Goal: Information Seeking & Learning: Understand process/instructions

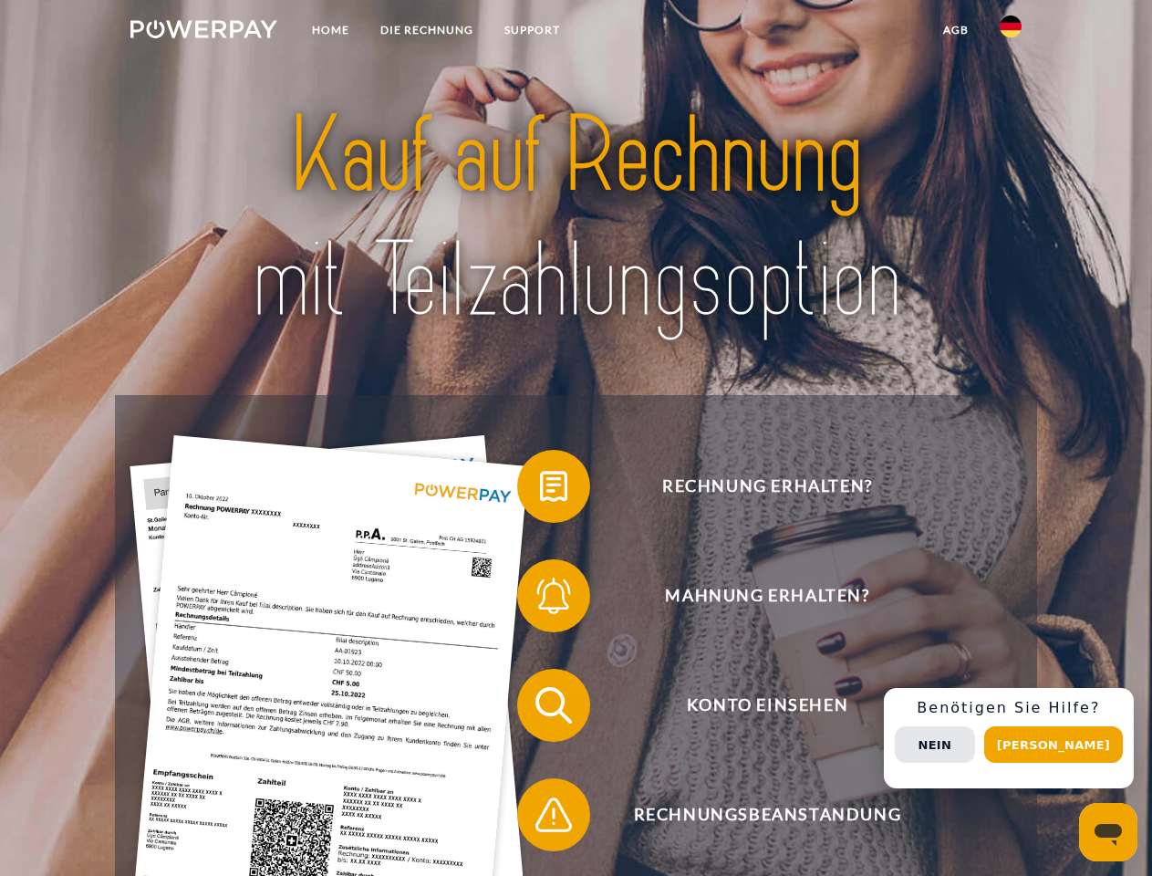
click at [203, 32] on img at bounding box center [203, 29] width 147 height 18
click at [1011, 32] on img at bounding box center [1011, 27] width 22 height 22
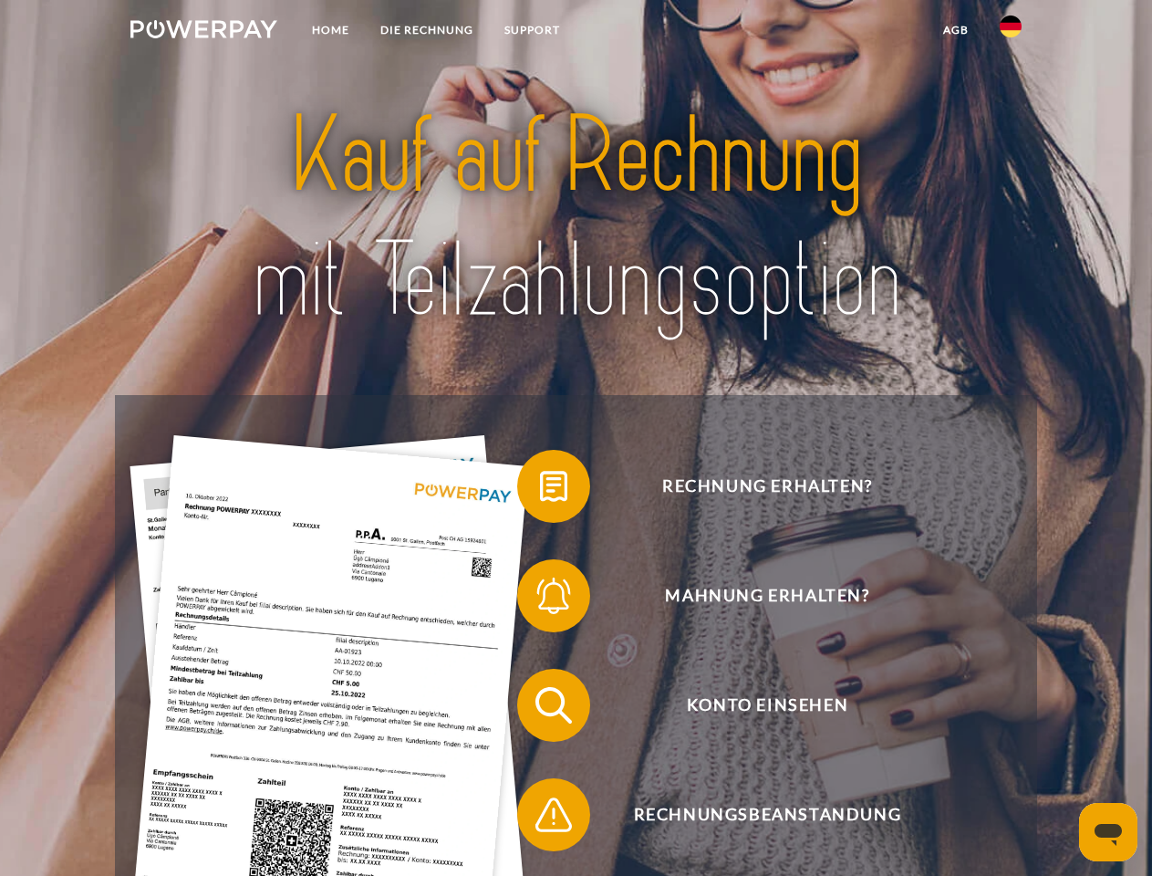
click at [955, 30] on link "agb" at bounding box center [956, 30] width 57 height 33
click at [540, 490] on span at bounding box center [526, 486] width 91 height 91
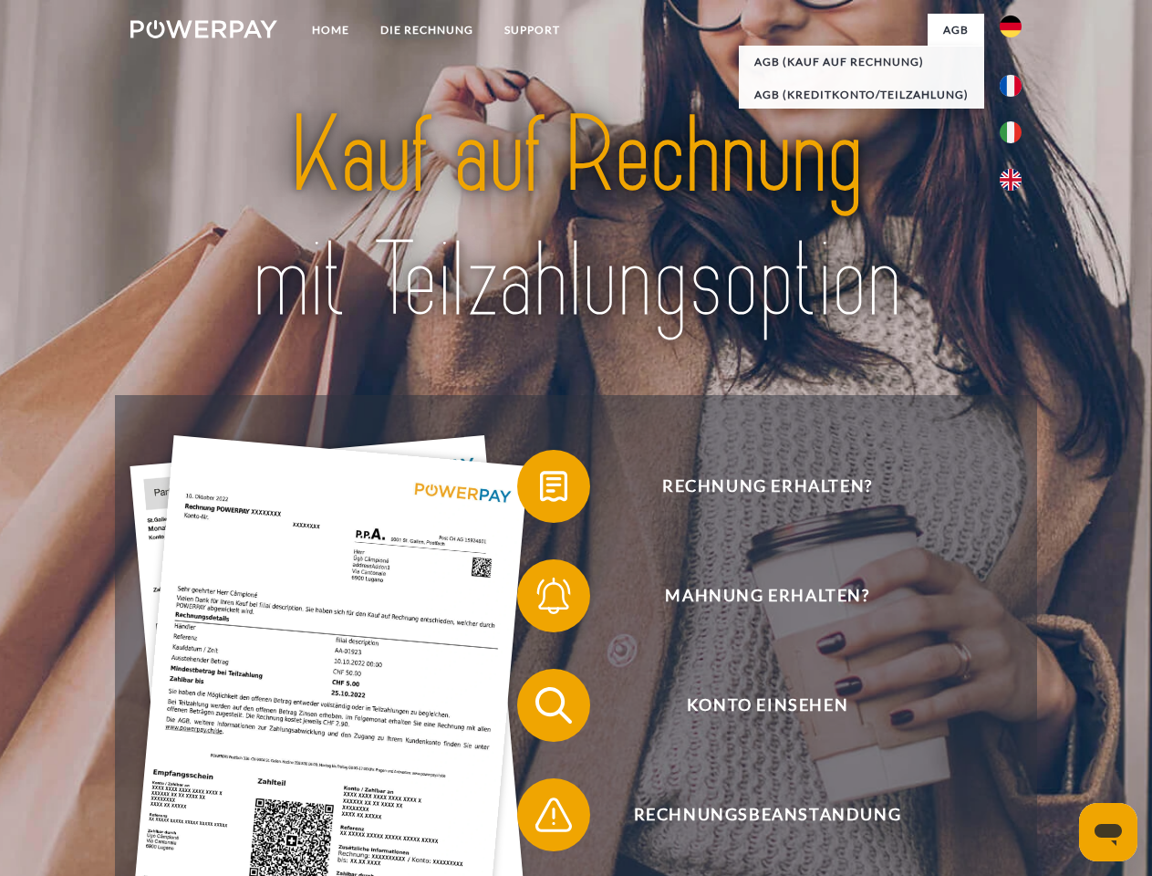
click at [540, 599] on span at bounding box center [526, 595] width 91 height 91
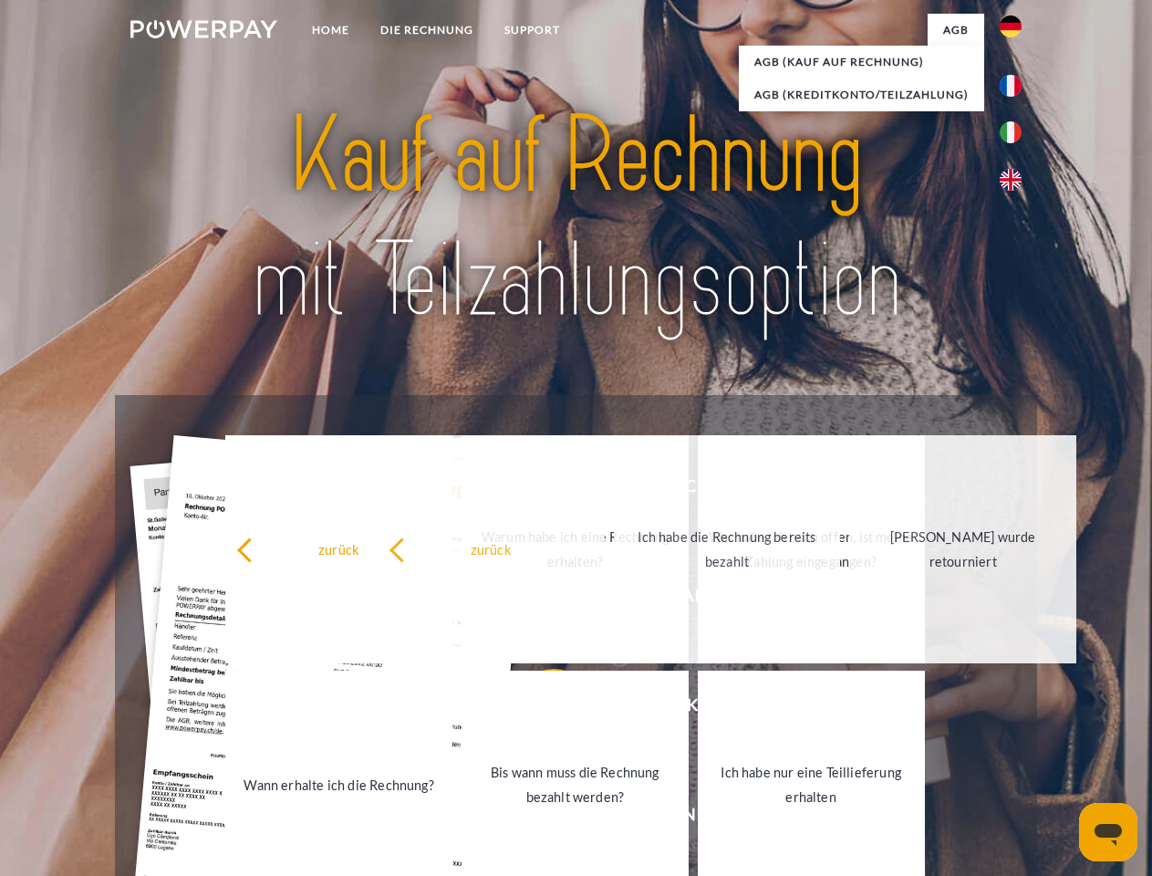
click at [540, 709] on link "Bis wann muss die Rechnung bezahlt werden?" at bounding box center [575, 785] width 227 height 228
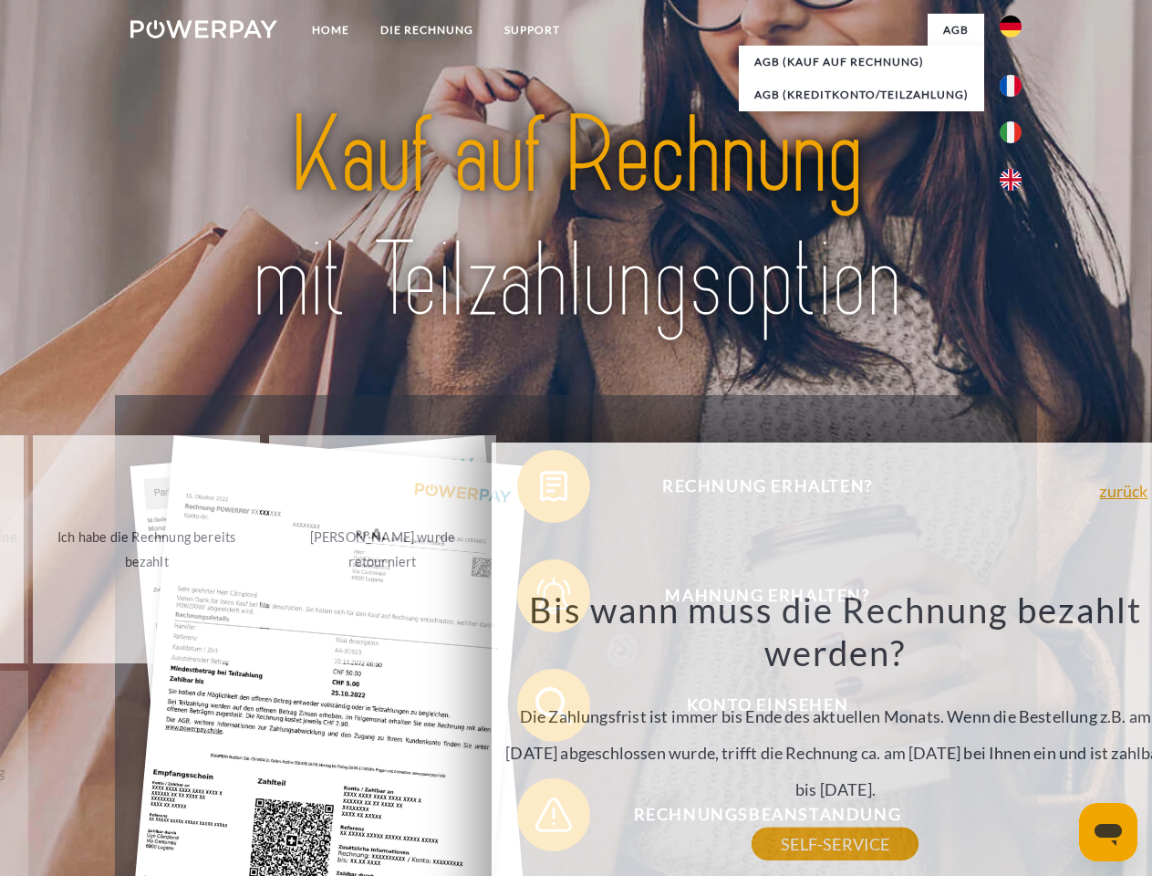
click at [540, 818] on div "Rechnung erhalten? Mahnung erhalten? Konto einsehen" at bounding box center [575, 760] width 921 height 730
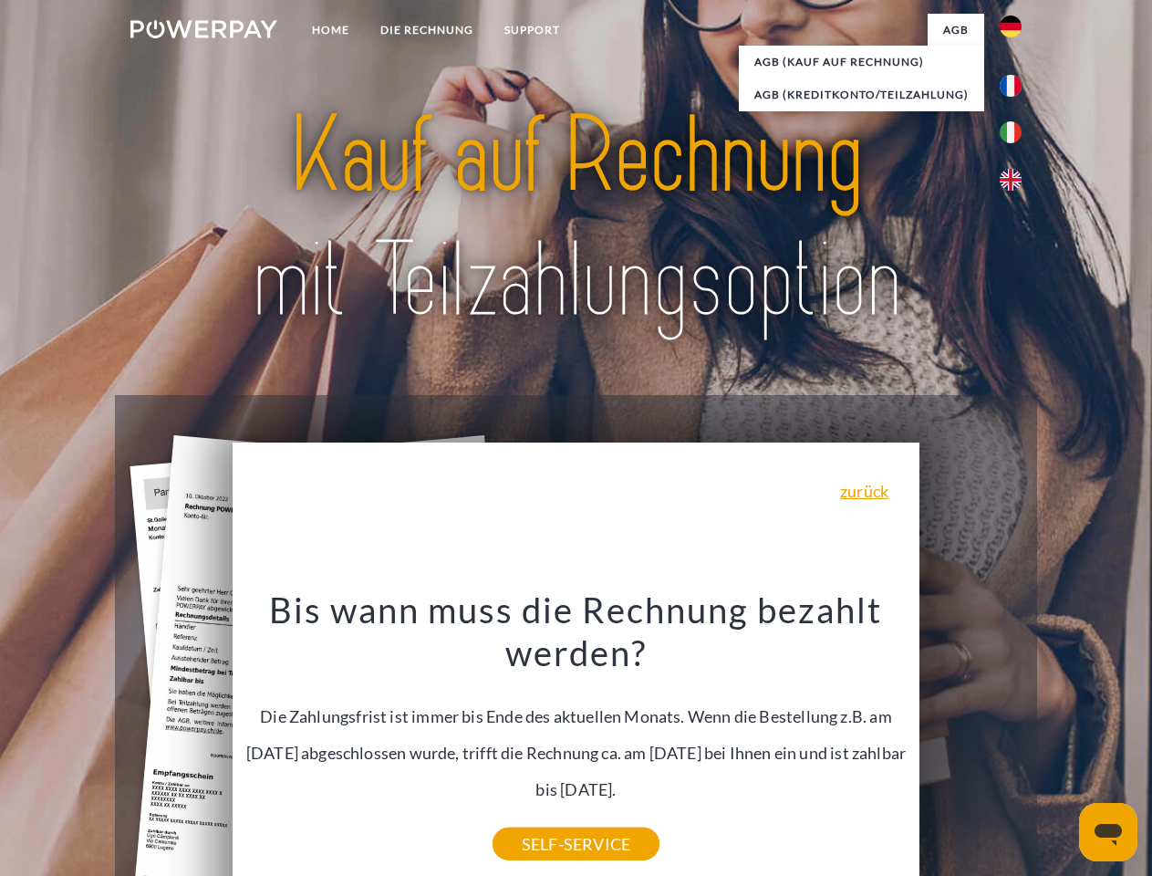
click at [1015, 738] on div "Rechnung erhalten? Mahnung erhalten? Konto einsehen" at bounding box center [575, 760] width 921 height 730
click at [971, 742] on span "Konto einsehen" at bounding box center [767, 705] width 447 height 73
click at [1060, 744] on header "Home DIE RECHNUNG SUPPORT" at bounding box center [576, 630] width 1152 height 1260
